Goal: Find contact information: Find contact information

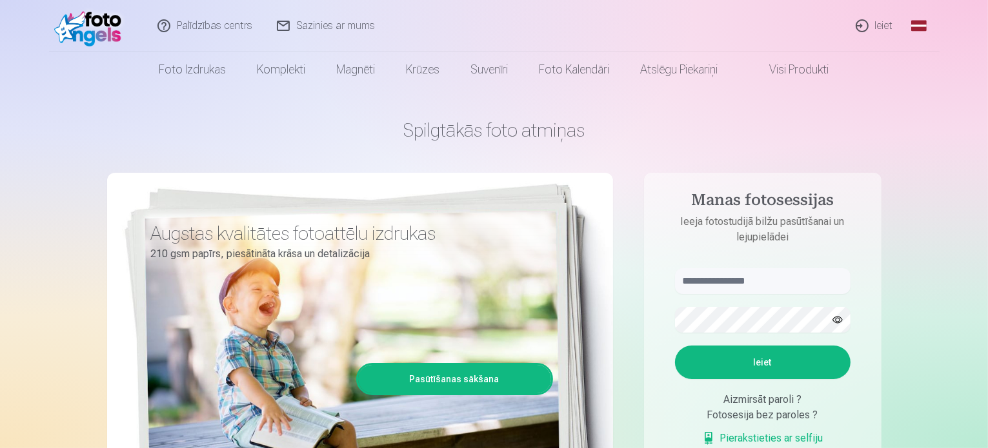
click at [862, 24] on link "Ieiet" at bounding box center [875, 26] width 62 height 52
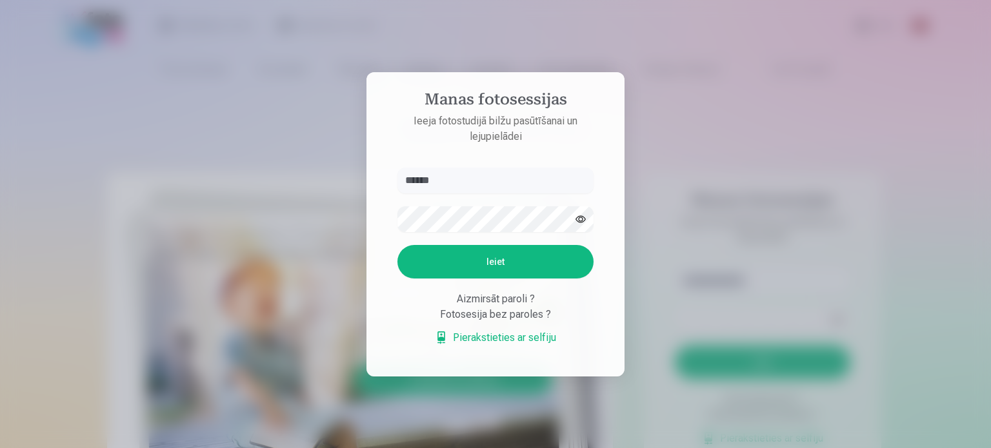
type input "******"
click at [397, 245] on button "Ieiet" at bounding box center [495, 262] width 196 height 34
click at [713, 275] on div at bounding box center [495, 224] width 991 height 448
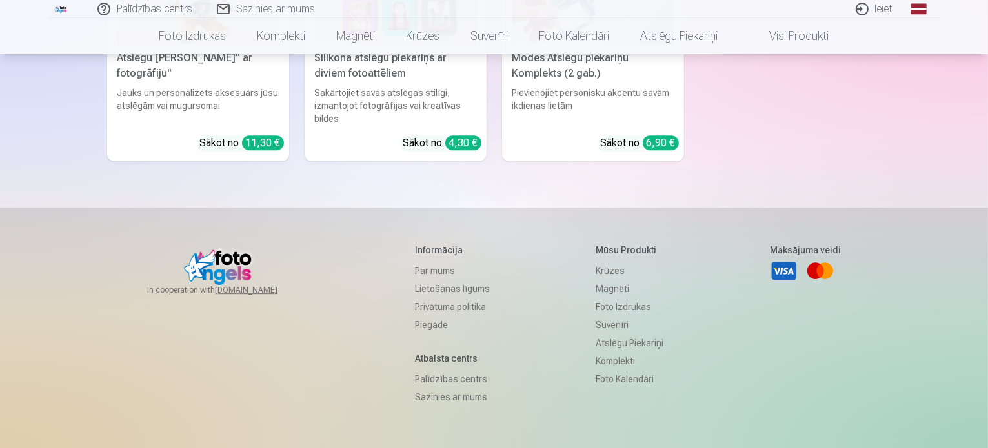
scroll to position [3950, 0]
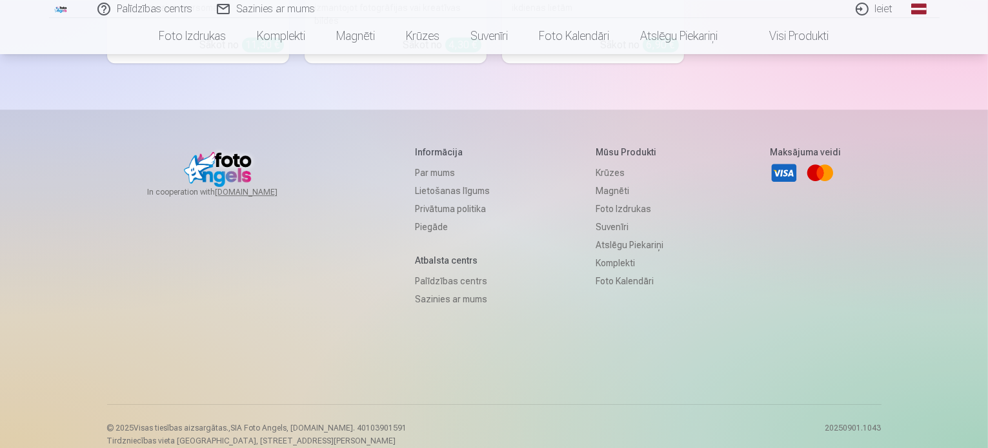
click at [244, 5] on link "Sazinies ar mums" at bounding box center [266, 9] width 123 height 18
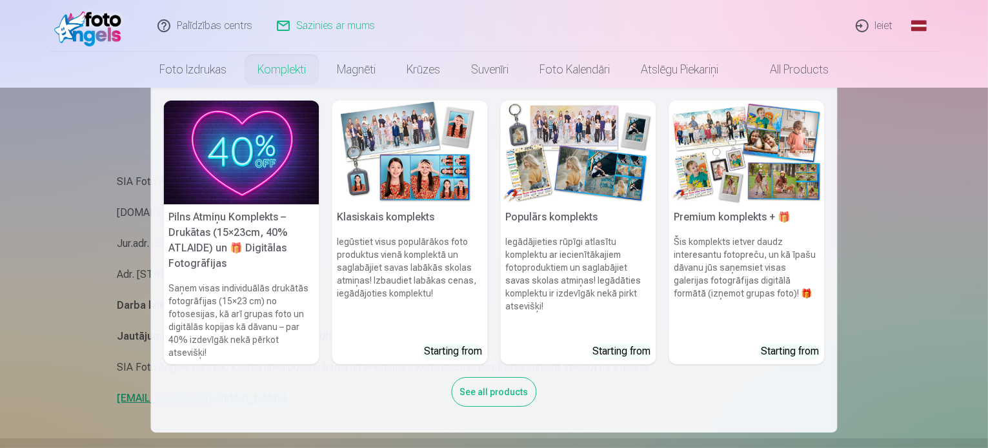
click at [14, 281] on nav "Pilns Atmiņu Komplekts – Drukātas (15×23cm, 40% ATLAIDE) un 🎁 Digitālas Fotogrā…" at bounding box center [494, 260] width 988 height 345
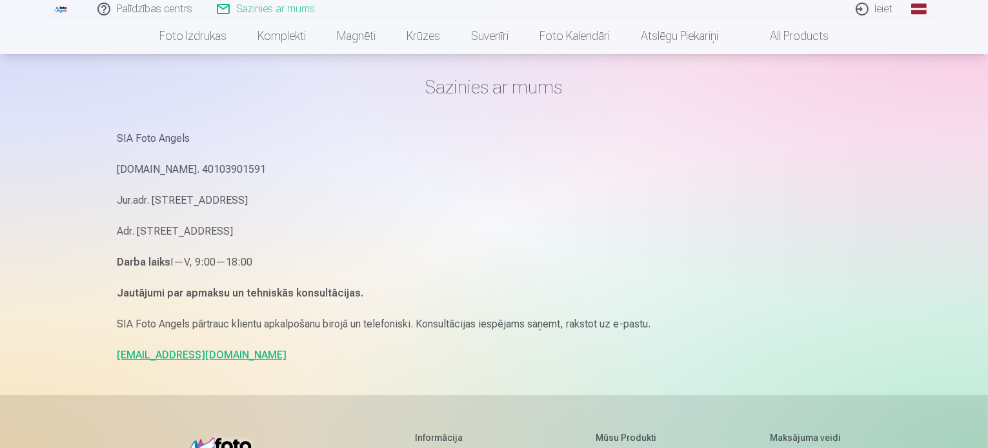
scroll to position [65, 0]
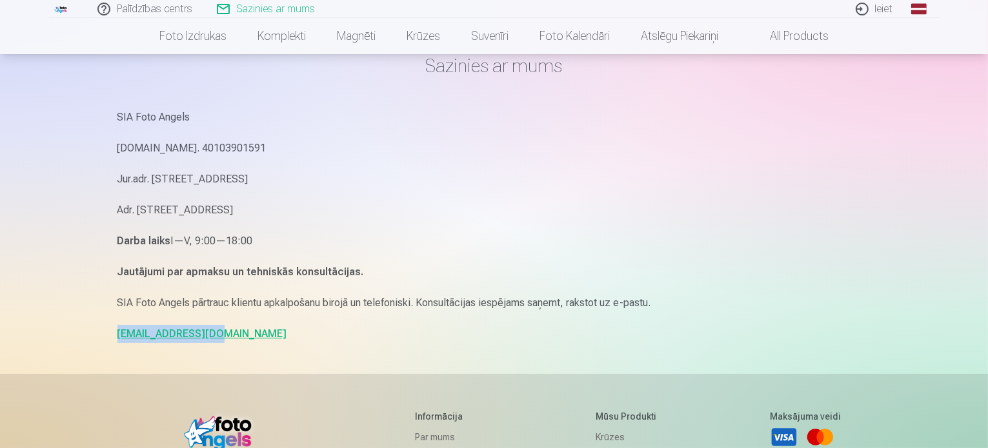
drag, startPoint x: 177, startPoint y: 341, endPoint x: 108, endPoint y: 340, distance: 68.4
click at [108, 340] on div "Sazinies ar mums SIA Foto Angels Reg.Nr. 40103901591 Jur.adr. Rīga, Dzelzavas i…" at bounding box center [494, 331] width 774 height 793
copy link "info@fotoangels.lv"
